Goal: Find specific page/section: Find specific page/section

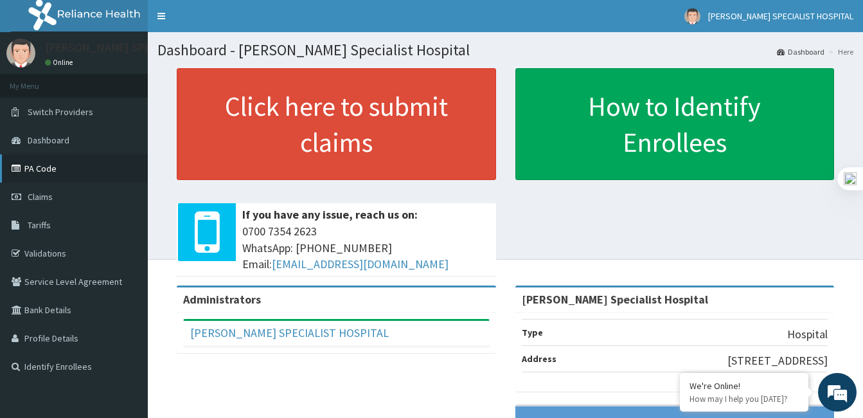
click at [60, 166] on link "PA Code" at bounding box center [74, 168] width 148 height 28
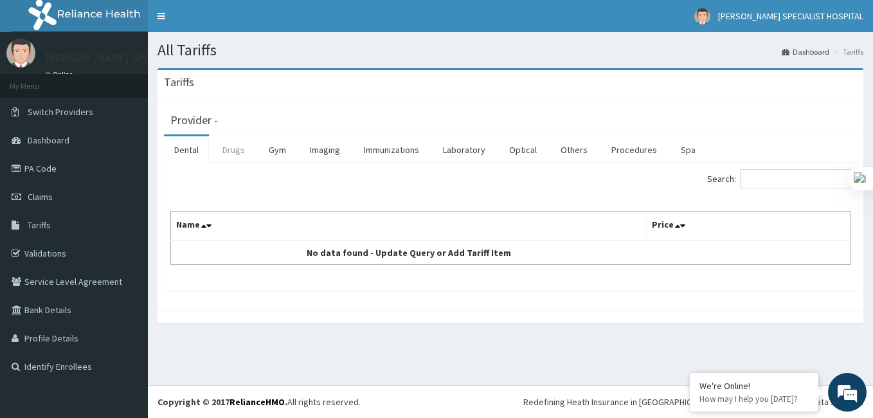
click at [234, 153] on link "Drugs" at bounding box center [233, 149] width 43 height 27
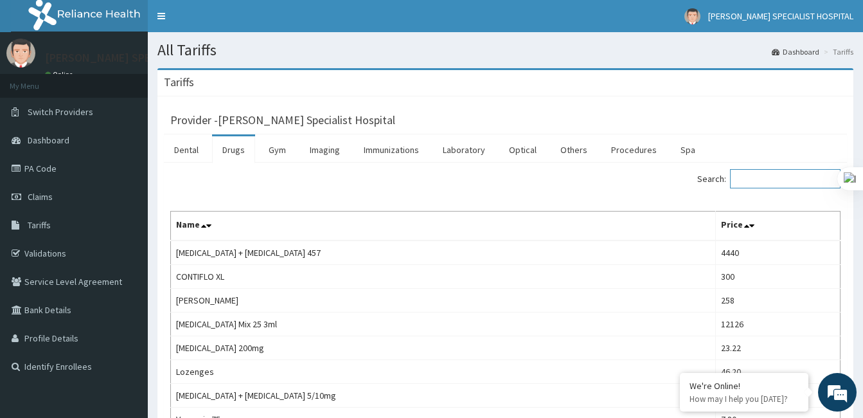
click at [785, 177] on input "Search:" at bounding box center [785, 178] width 111 height 19
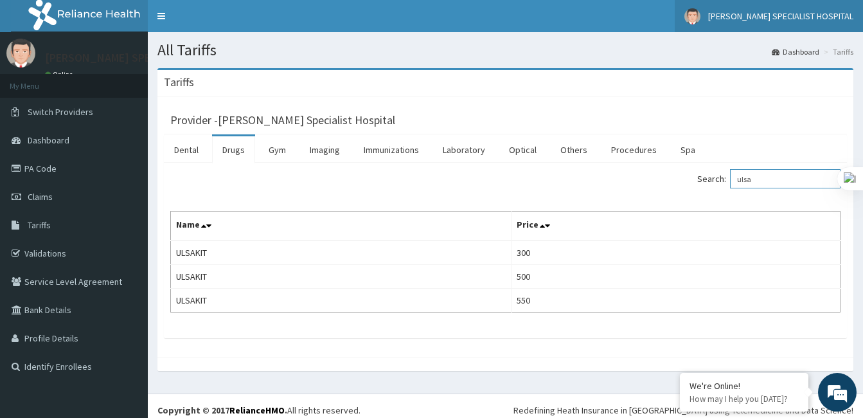
type input "ulsa"
click at [700, 13] on img at bounding box center [692, 16] width 16 height 16
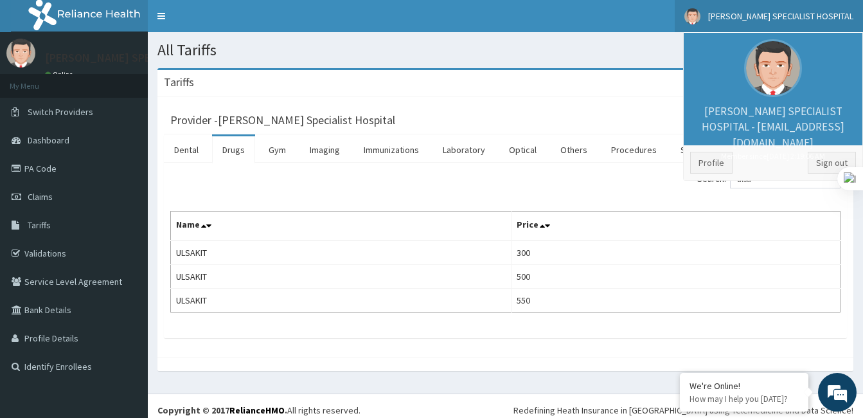
click at [851, 150] on small "Member since October 24, 2021 at 2:19:06 AM" at bounding box center [773, 155] width 166 height 11
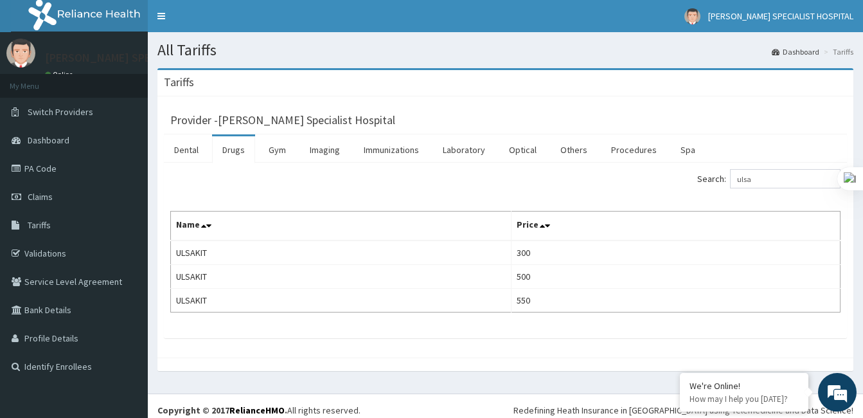
click at [790, 55] on link "Dashboard" at bounding box center [796, 51] width 48 height 11
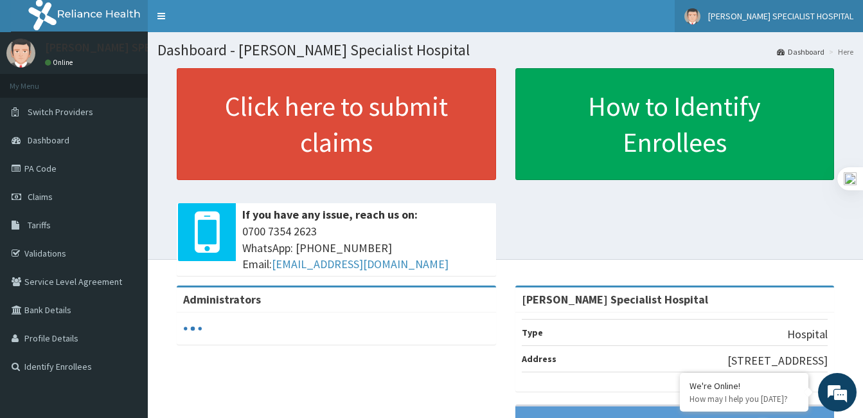
click at [738, 17] on span "[PERSON_NAME] SPECIALIST HOSPITAL" at bounding box center [780, 16] width 145 height 12
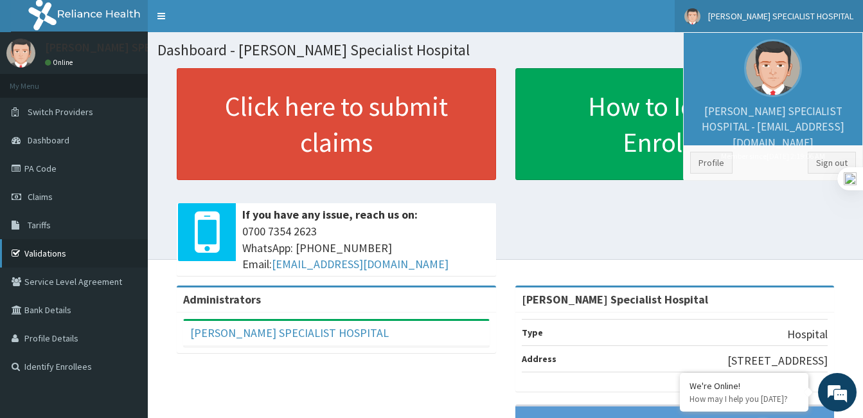
click at [51, 253] on link "Validations" at bounding box center [74, 253] width 148 height 28
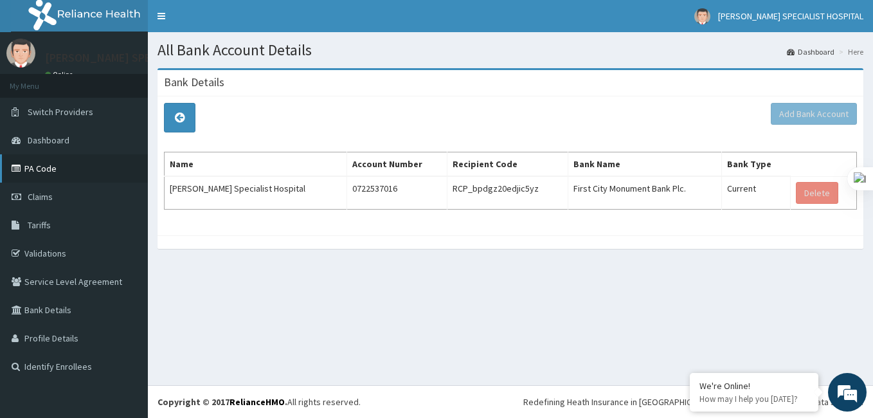
click at [55, 168] on link "PA Code" at bounding box center [74, 168] width 148 height 28
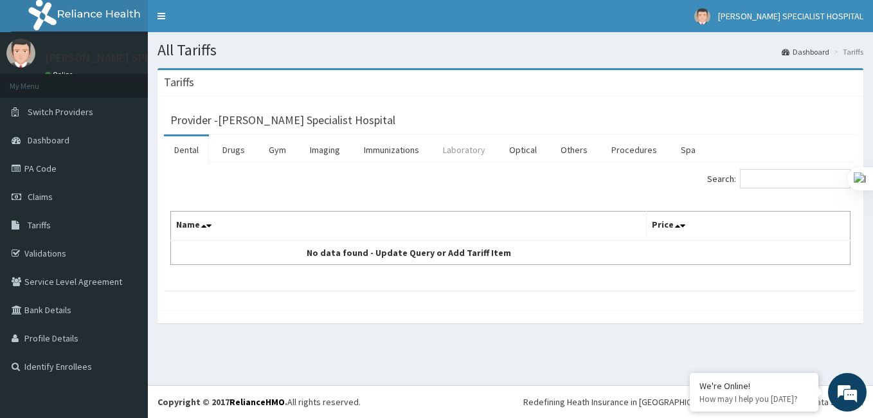
click at [456, 143] on link "Laboratory" at bounding box center [463, 149] width 63 height 27
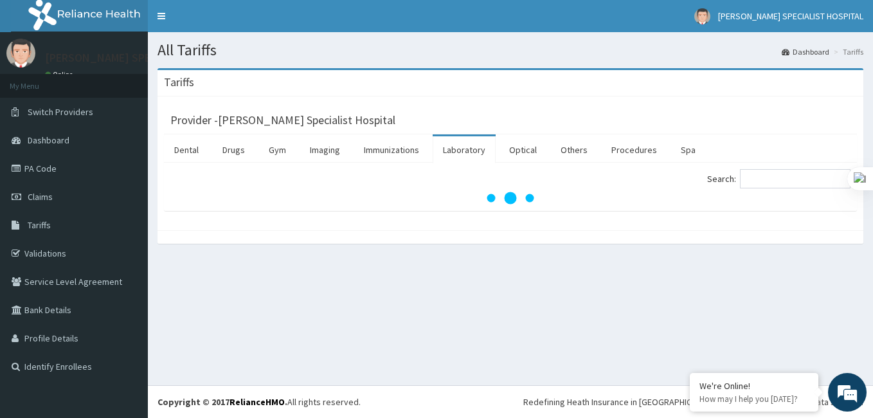
click at [456, 143] on link "Laboratory" at bounding box center [463, 149] width 63 height 27
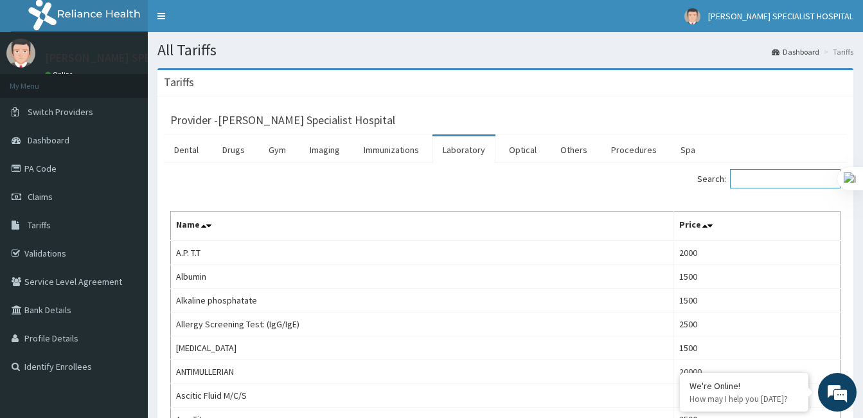
click at [769, 184] on input "Search:" at bounding box center [785, 178] width 111 height 19
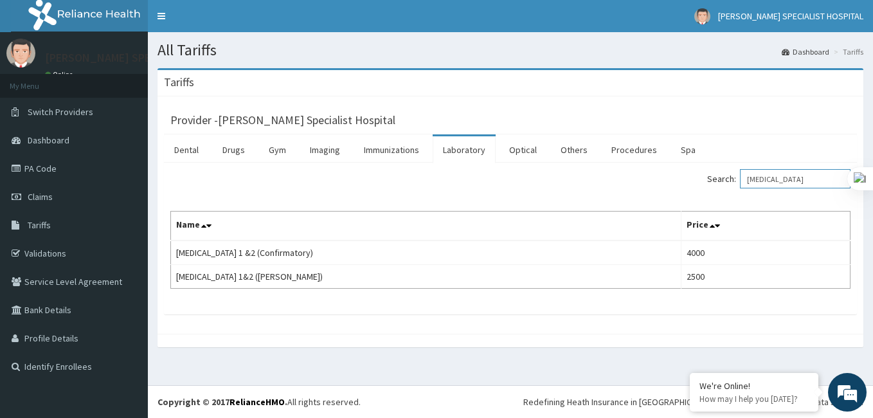
type input "[MEDICAL_DATA]"
click at [46, 170] on link "PA Code" at bounding box center [74, 168] width 148 height 28
